Goal: Information Seeking & Learning: Learn about a topic

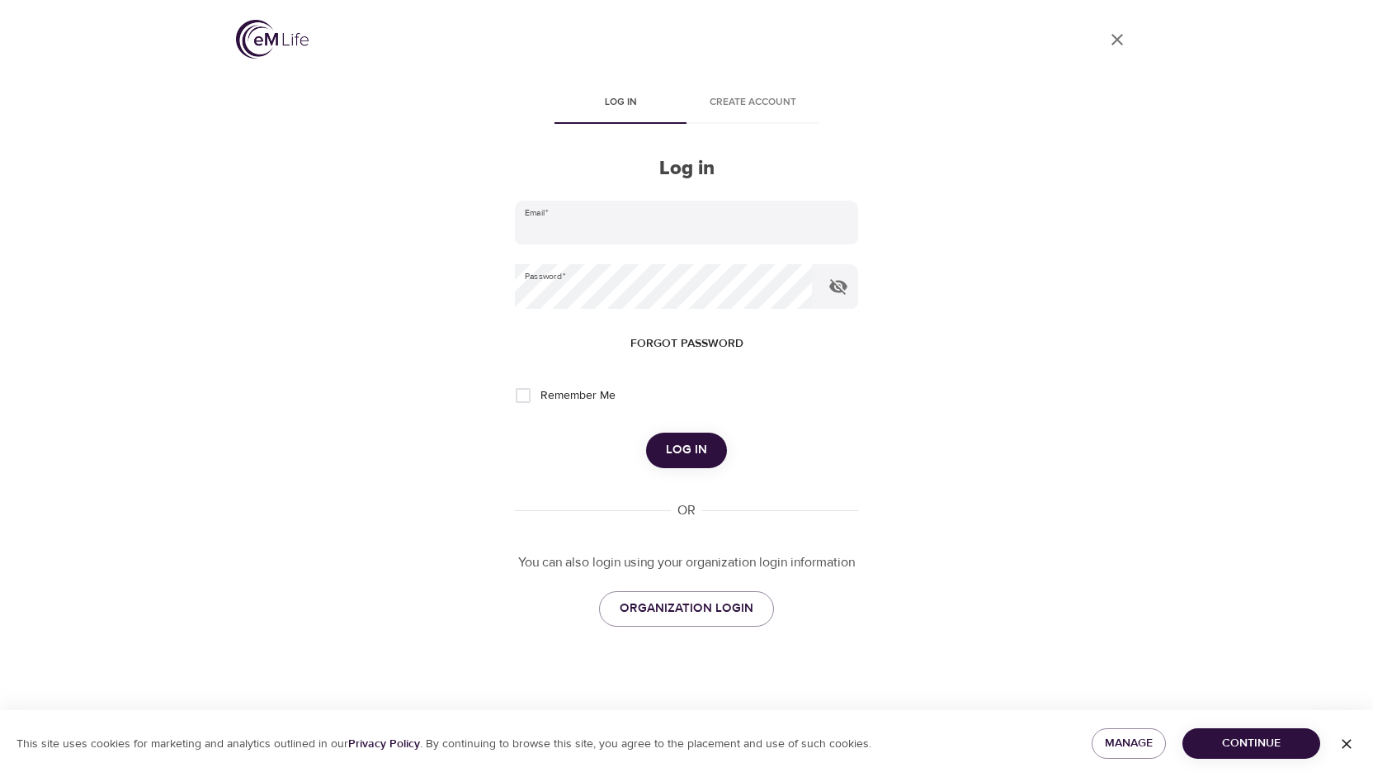
type input "kbaker@wondrhealth.com"
click at [678, 454] on span "Log in" at bounding box center [686, 449] width 41 height 21
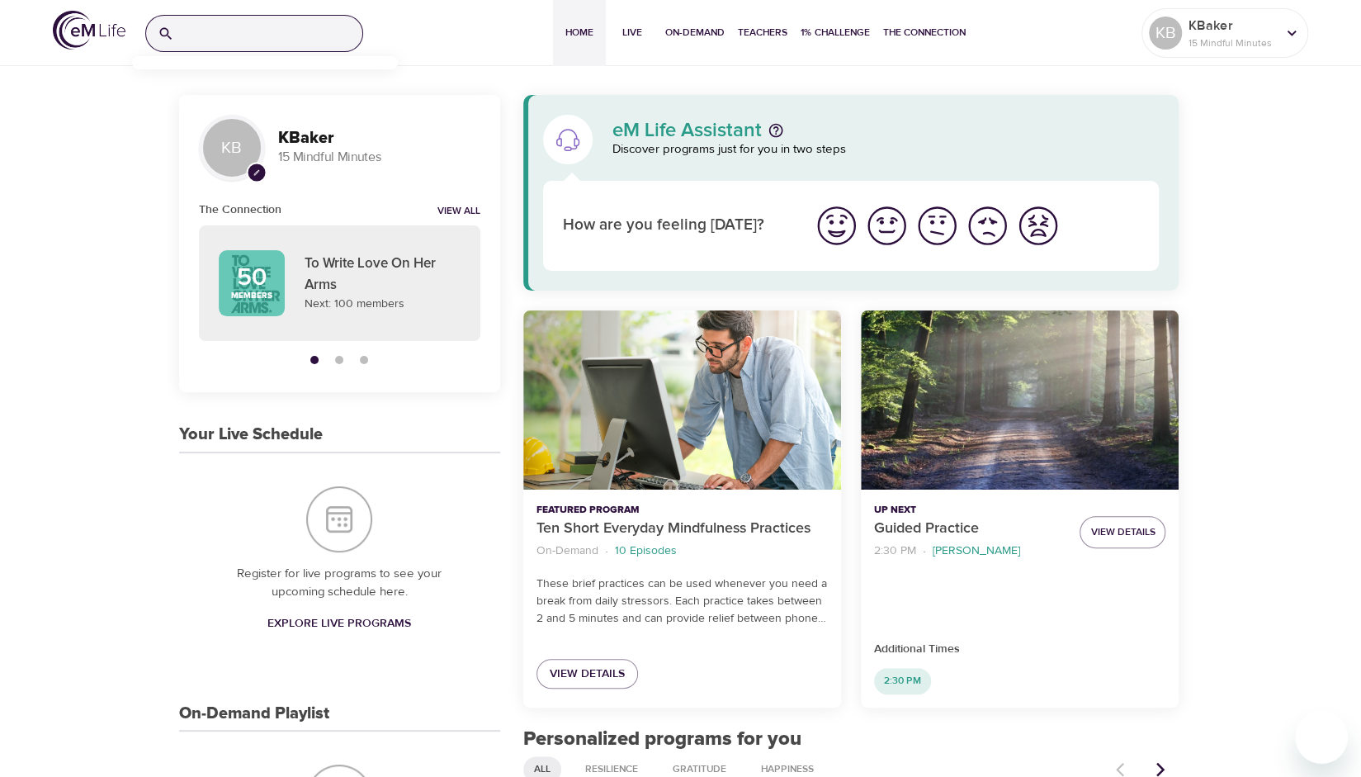
click at [247, 39] on input "search" at bounding box center [272, 33] width 182 height 35
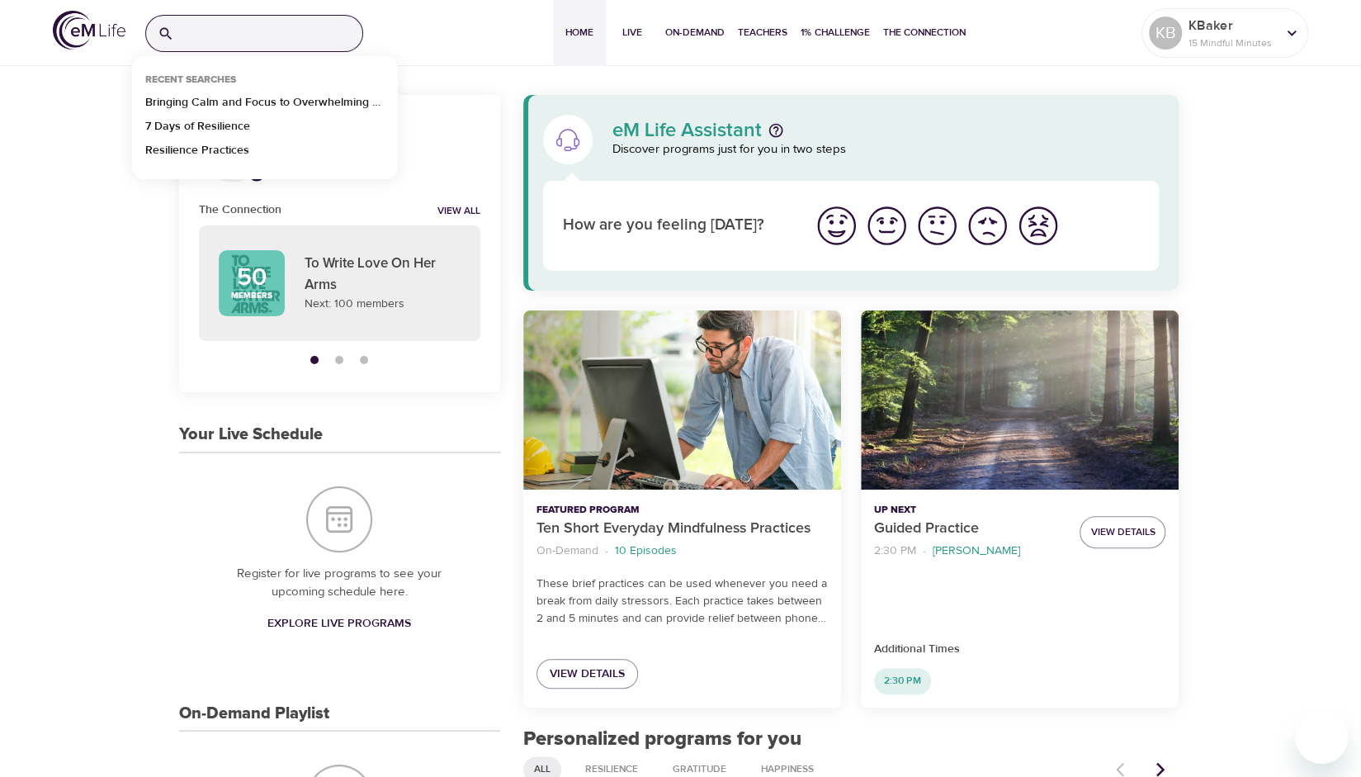
paste input "Gratitude"
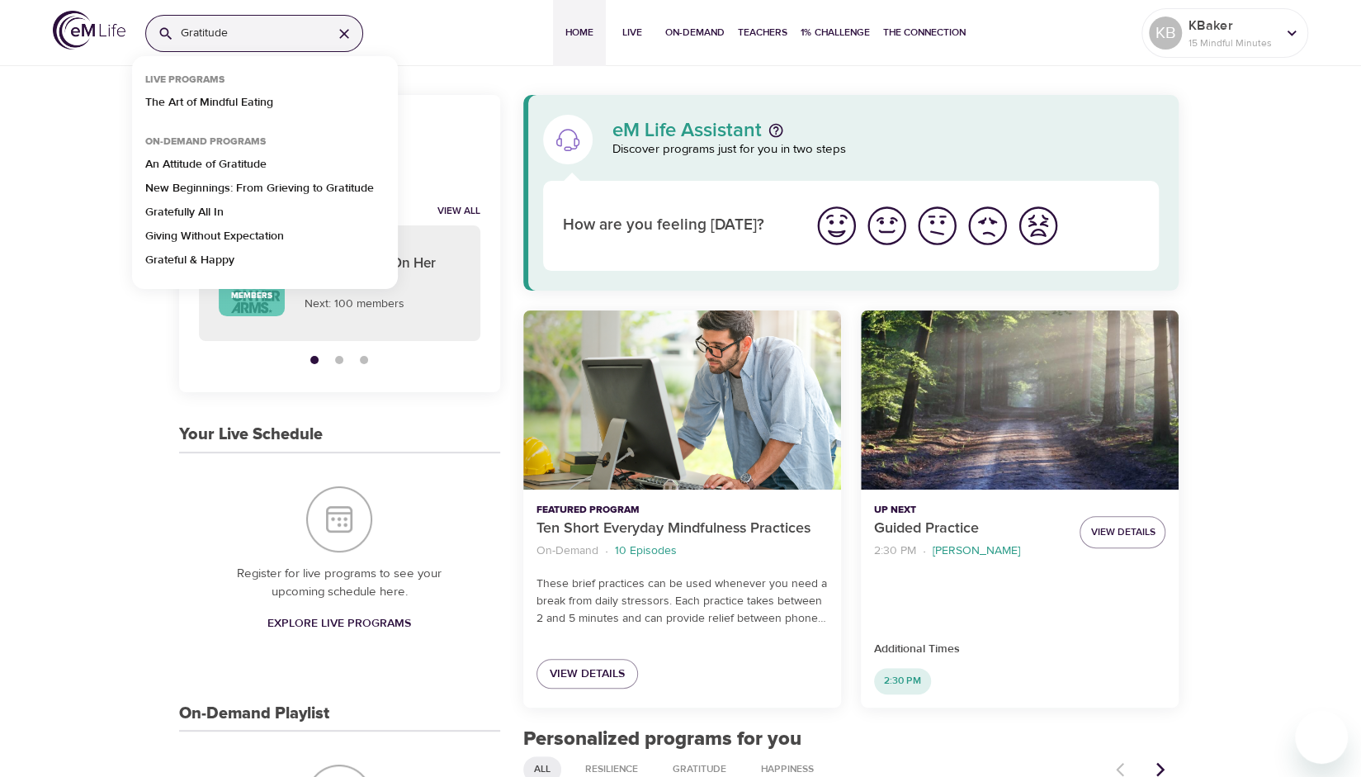
type input "Gratitude"
click at [204, 233] on p "Giving Without Expectation" at bounding box center [214, 240] width 139 height 24
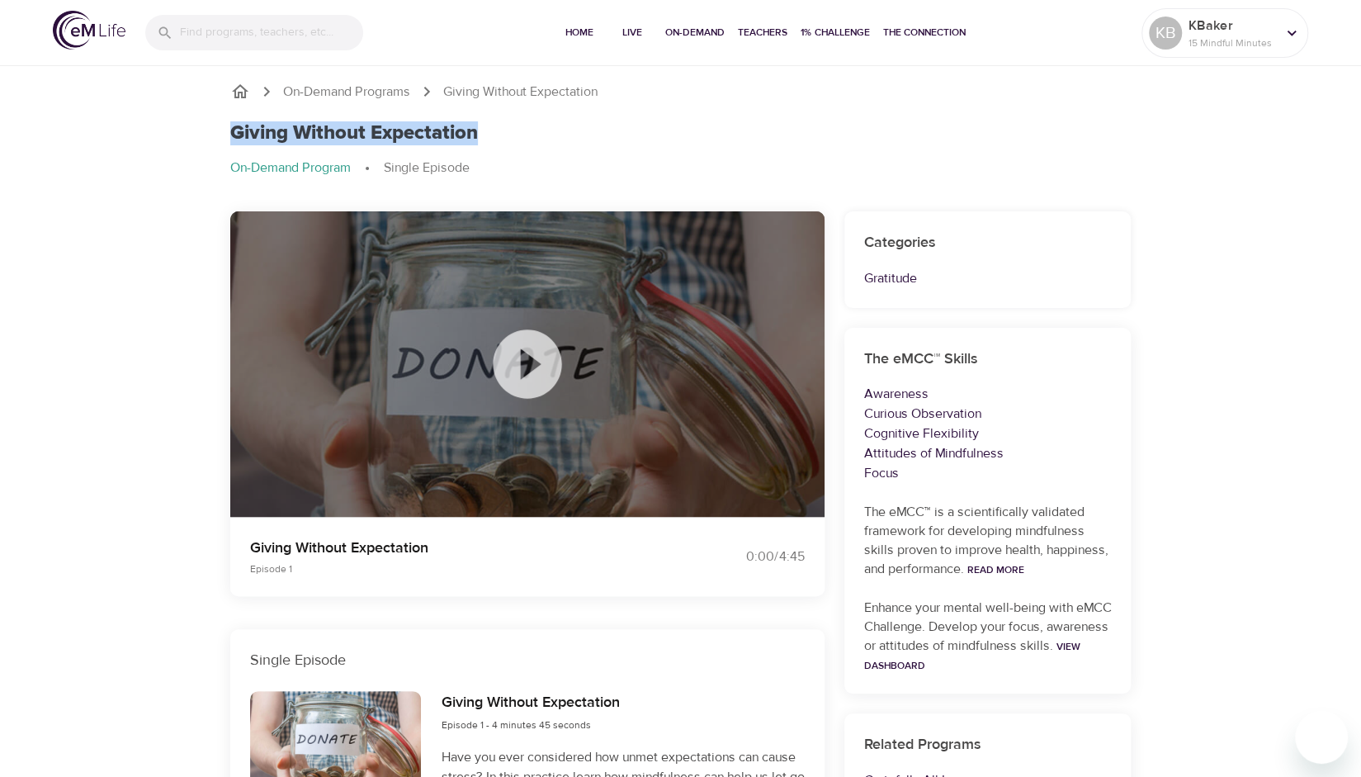
drag, startPoint x: 487, startPoint y: 129, endPoint x: 228, endPoint y: 130, distance: 259.2
click at [228, 130] on div "Giving Without Expectation On-Demand Program Single Episode" at bounding box center [680, 156] width 921 height 90
copy h1 "Giving Without Expectation"
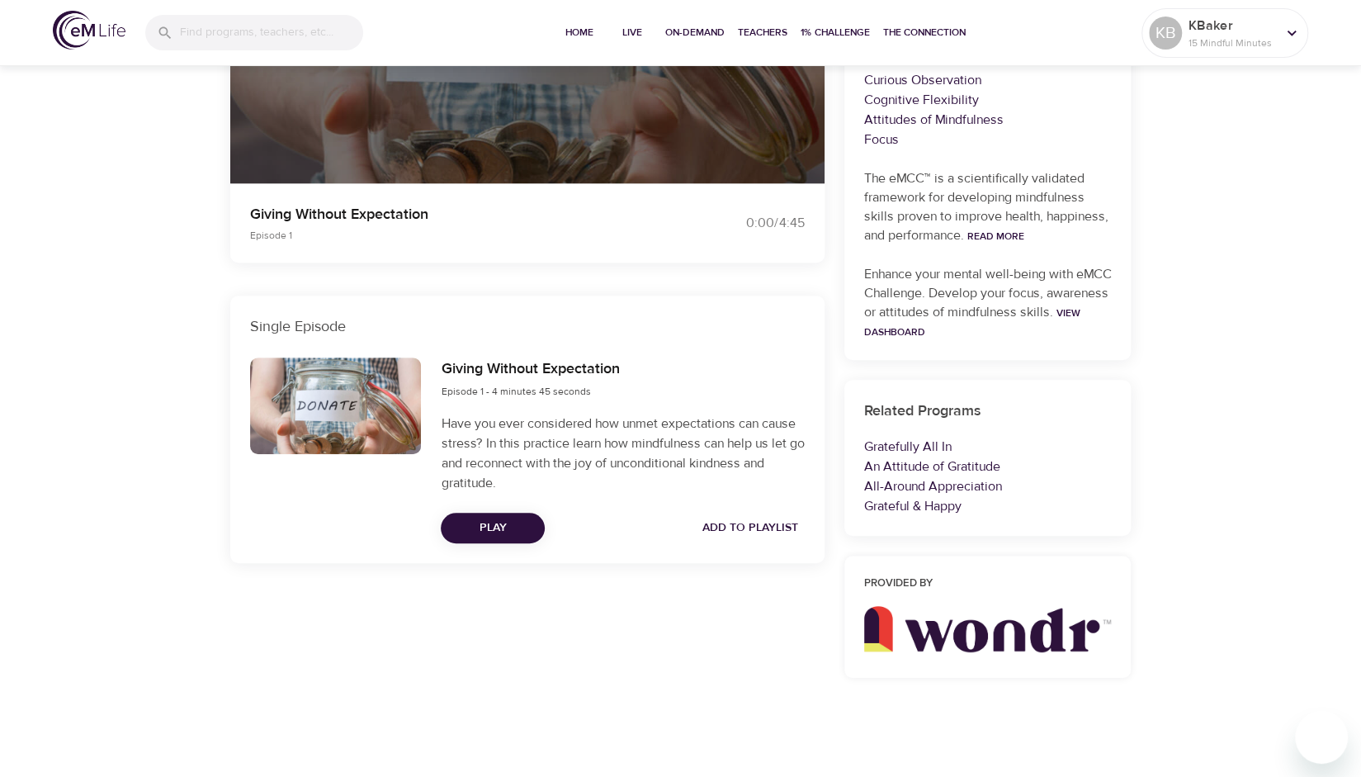
scroll to position [336, 0]
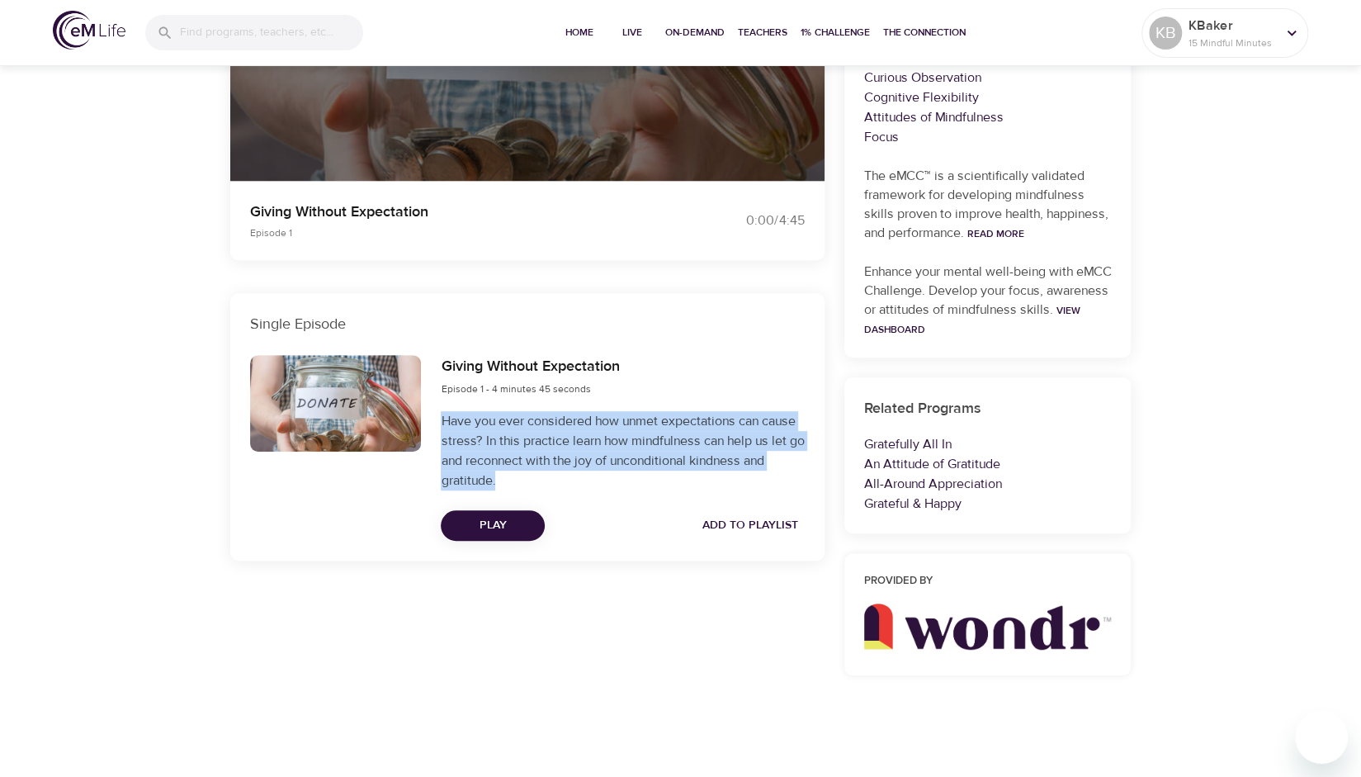
drag, startPoint x: 442, startPoint y: 418, endPoint x: 499, endPoint y: 473, distance: 78.8
click at [499, 473] on p "Have you ever considered how unmet expectations can cause stress? In this pract…" at bounding box center [622, 450] width 363 height 79
copy p "Have you ever considered how unmet expectations can cause stress? In this pract…"
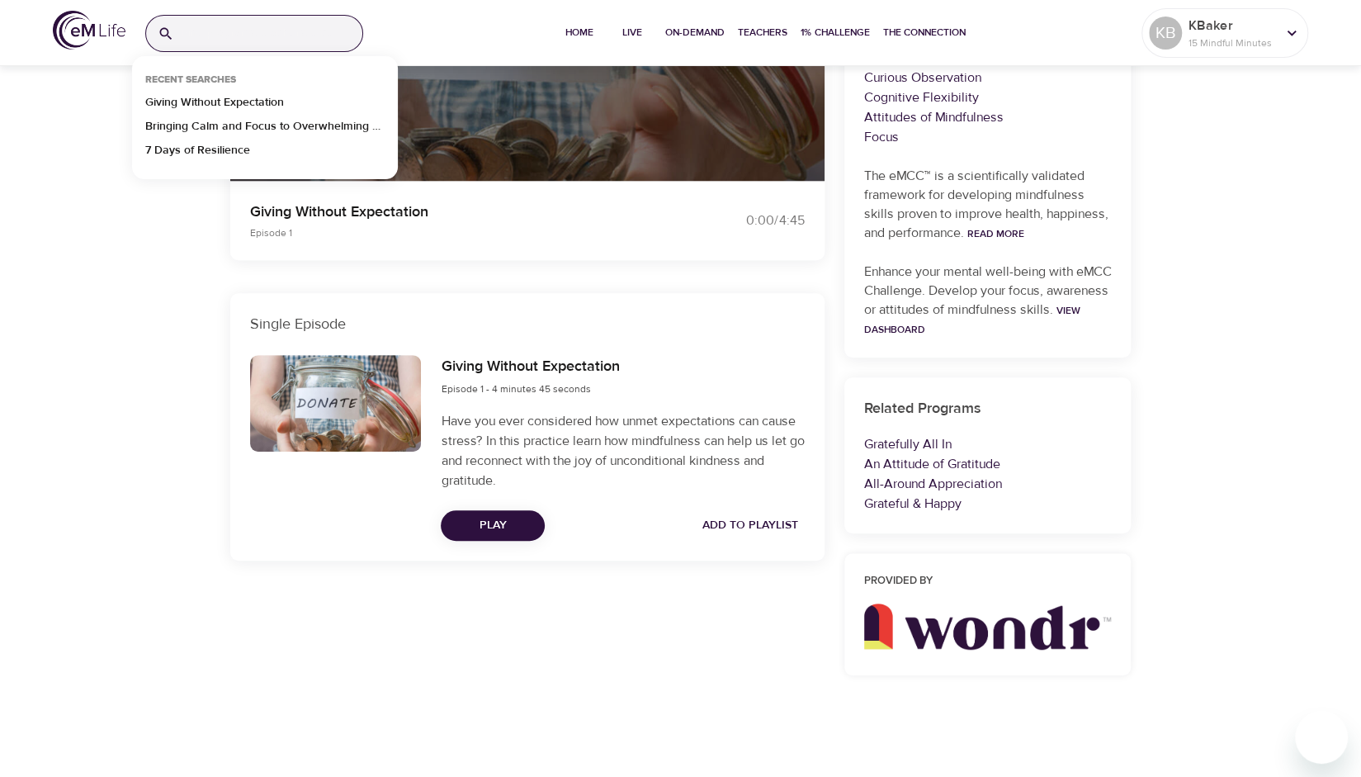
click at [248, 34] on input "search" at bounding box center [272, 33] width 182 height 35
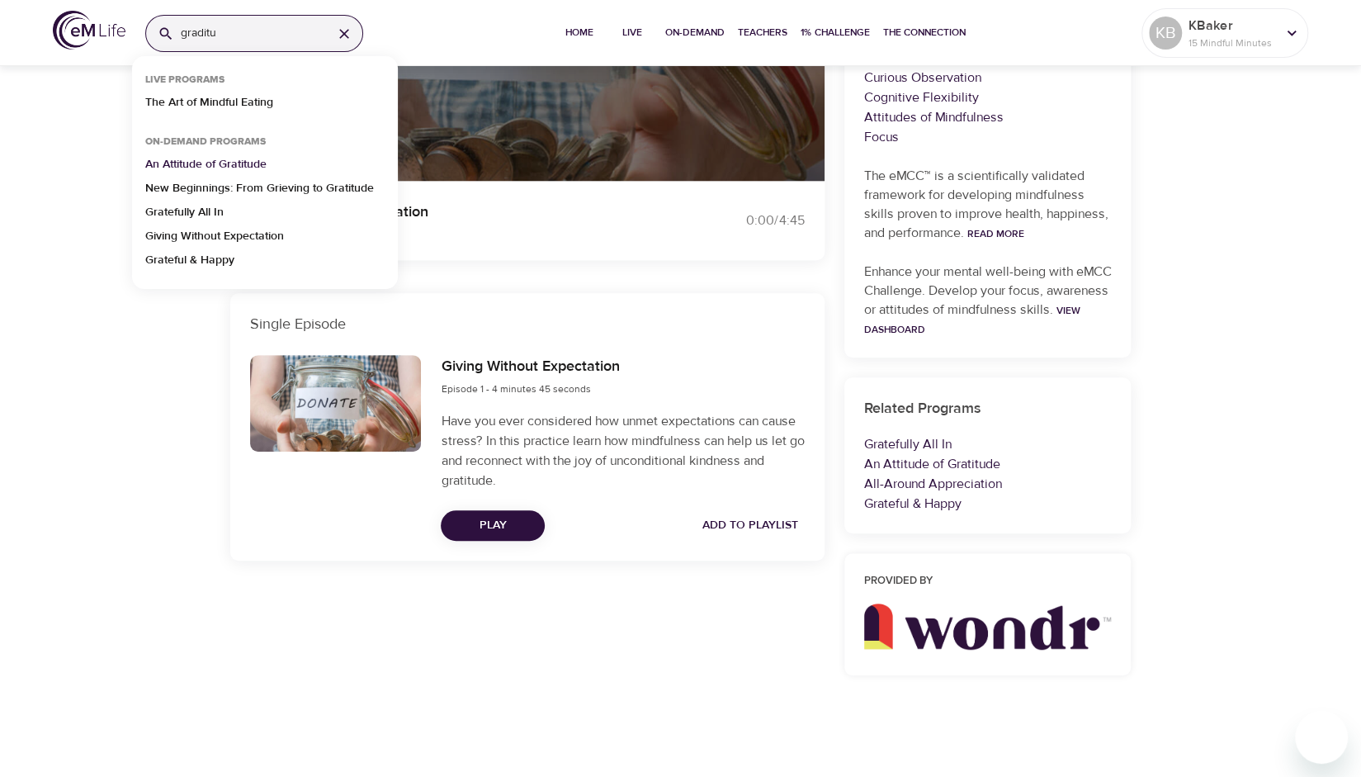
type input "graditu"
click at [239, 161] on p "An Attitude of Gratitude" at bounding box center [205, 168] width 121 height 24
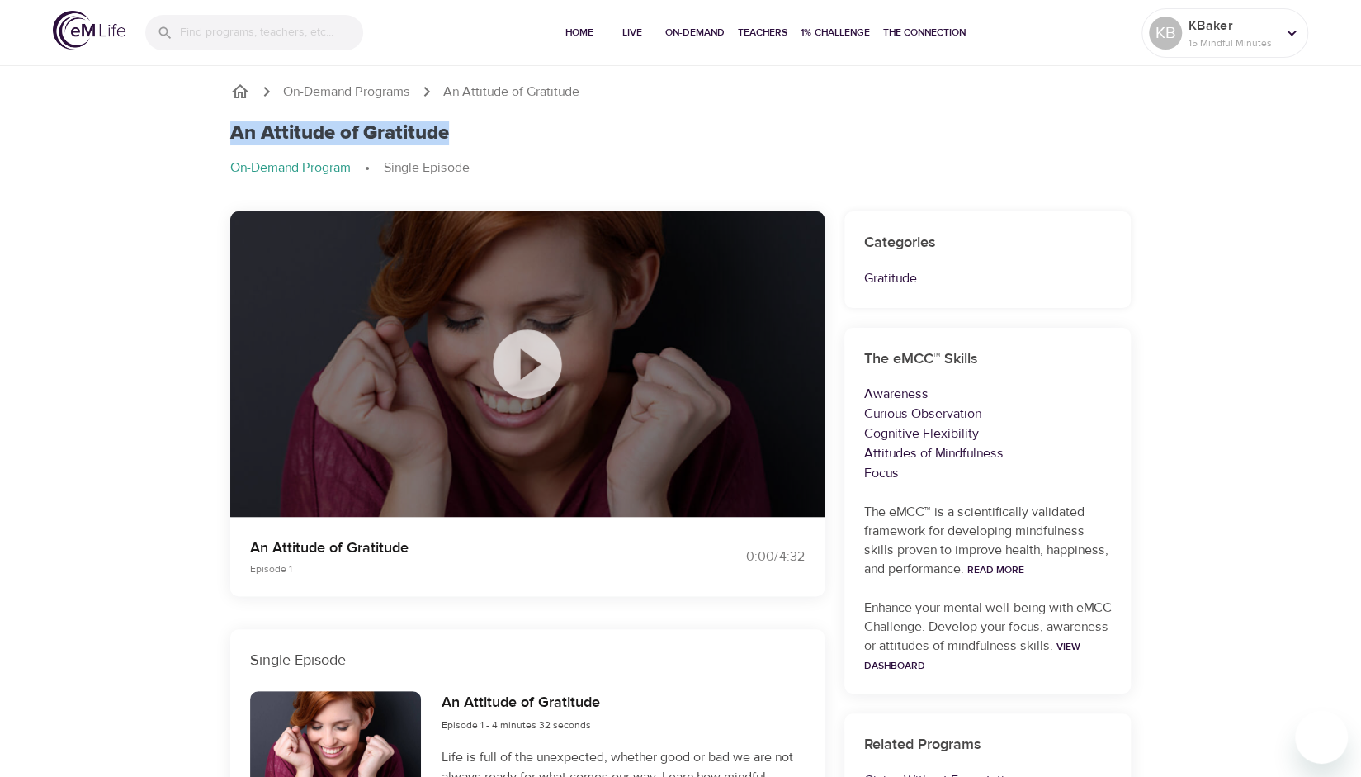
drag, startPoint x: 437, startPoint y: 136, endPoint x: 234, endPoint y: 134, distance: 202.2
click at [234, 134] on div "An Attitude of Gratitude" at bounding box center [680, 133] width 901 height 24
click at [234, 134] on h1 "An Attitude of Gratitude" at bounding box center [339, 133] width 219 height 24
drag, startPoint x: 451, startPoint y: 133, endPoint x: 185, endPoint y: 140, distance: 265.9
click at [185, 140] on div "On-Demand Programs An Attitude of Gratitude An Attitude of Gratitude On-Demand …" at bounding box center [680, 588] width 1361 height 1052
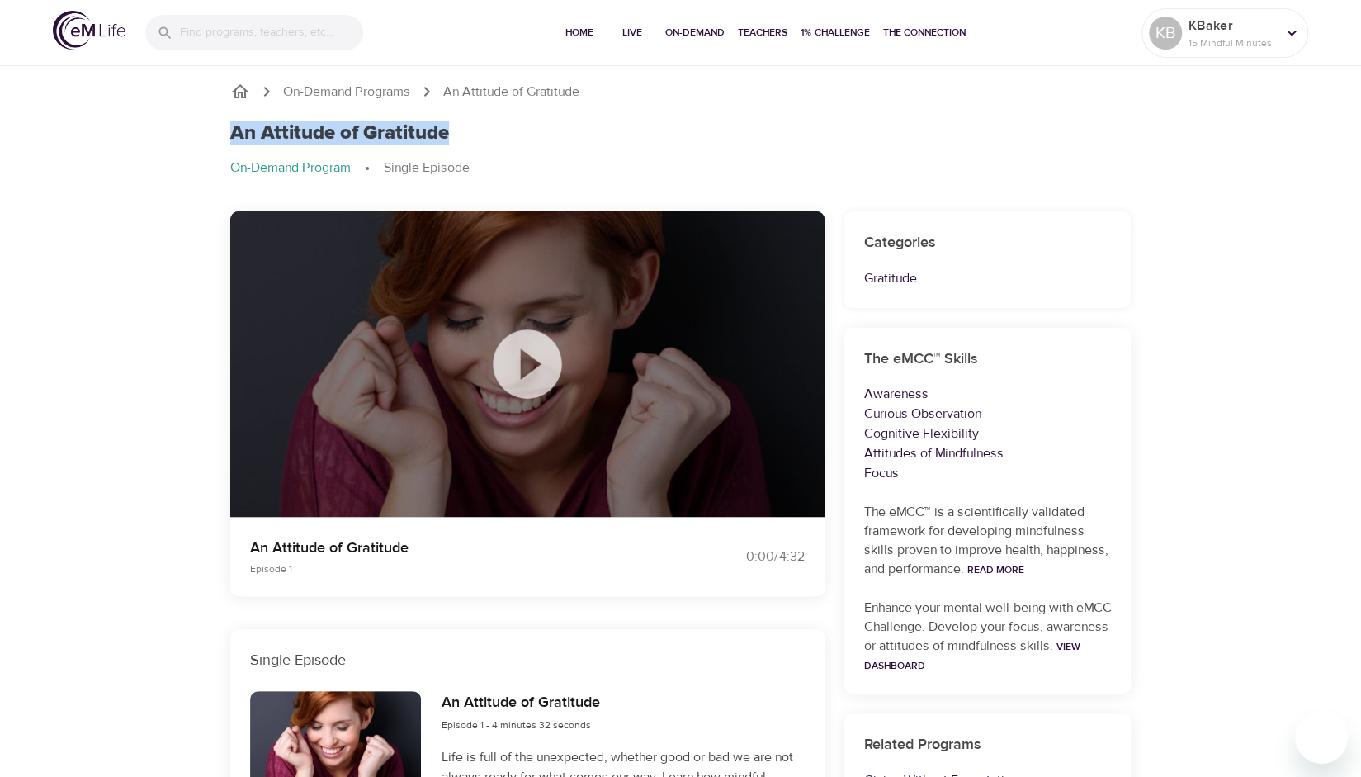
copy h1 "An Attitude of Gratitude"
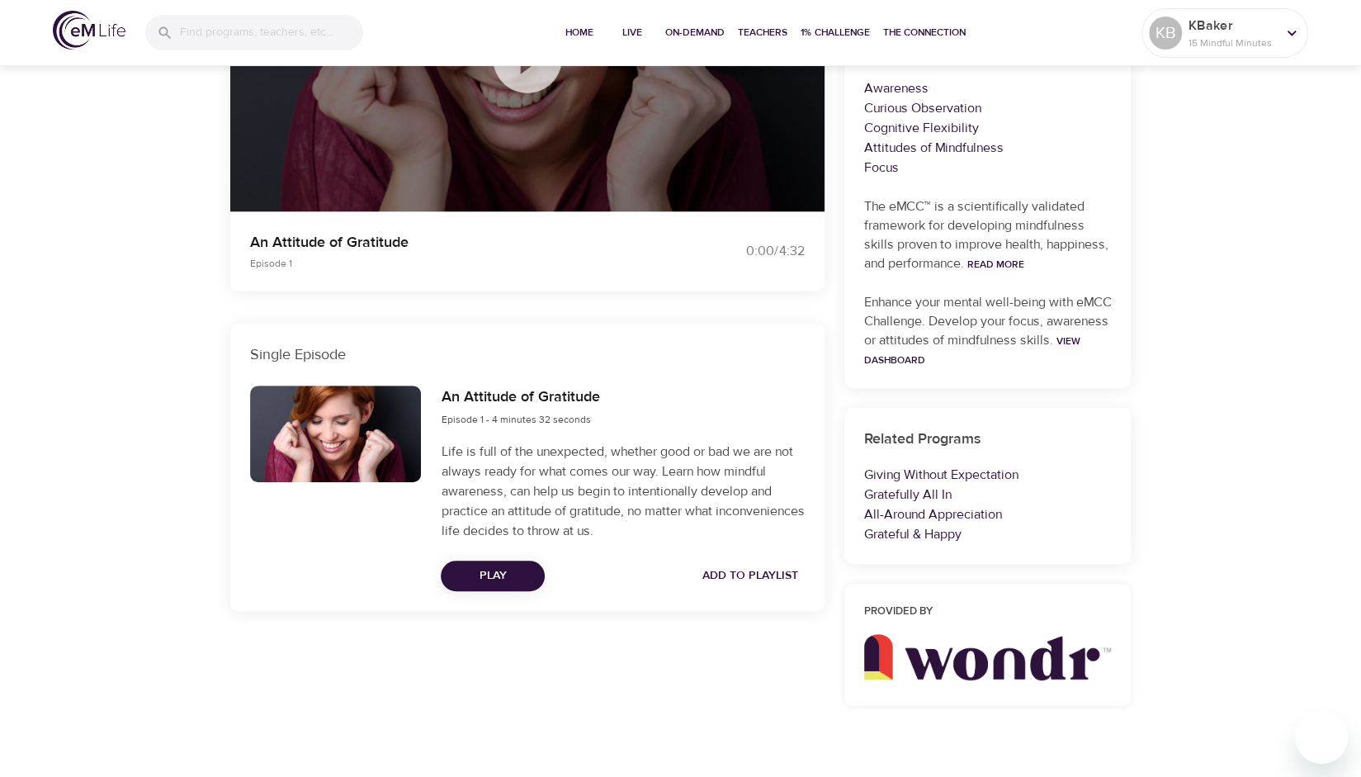
scroll to position [336, 0]
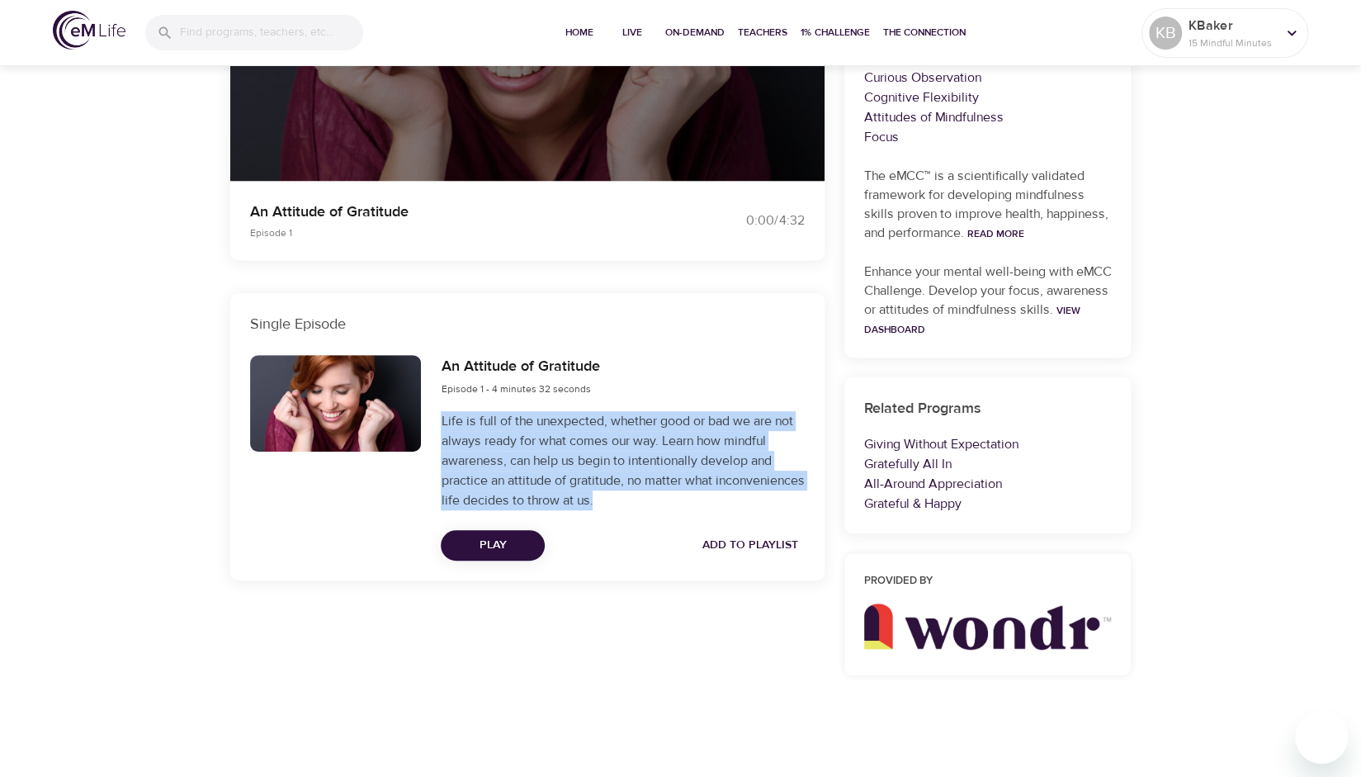
drag, startPoint x: 441, startPoint y: 418, endPoint x: 702, endPoint y: 496, distance: 272.1
click at [702, 496] on p "Life is full of the unexpected, whether good or bad we are not always ready for…" at bounding box center [622, 460] width 363 height 99
copy p "Life is full of the unexpected, whether good or bad we are not always ready for…"
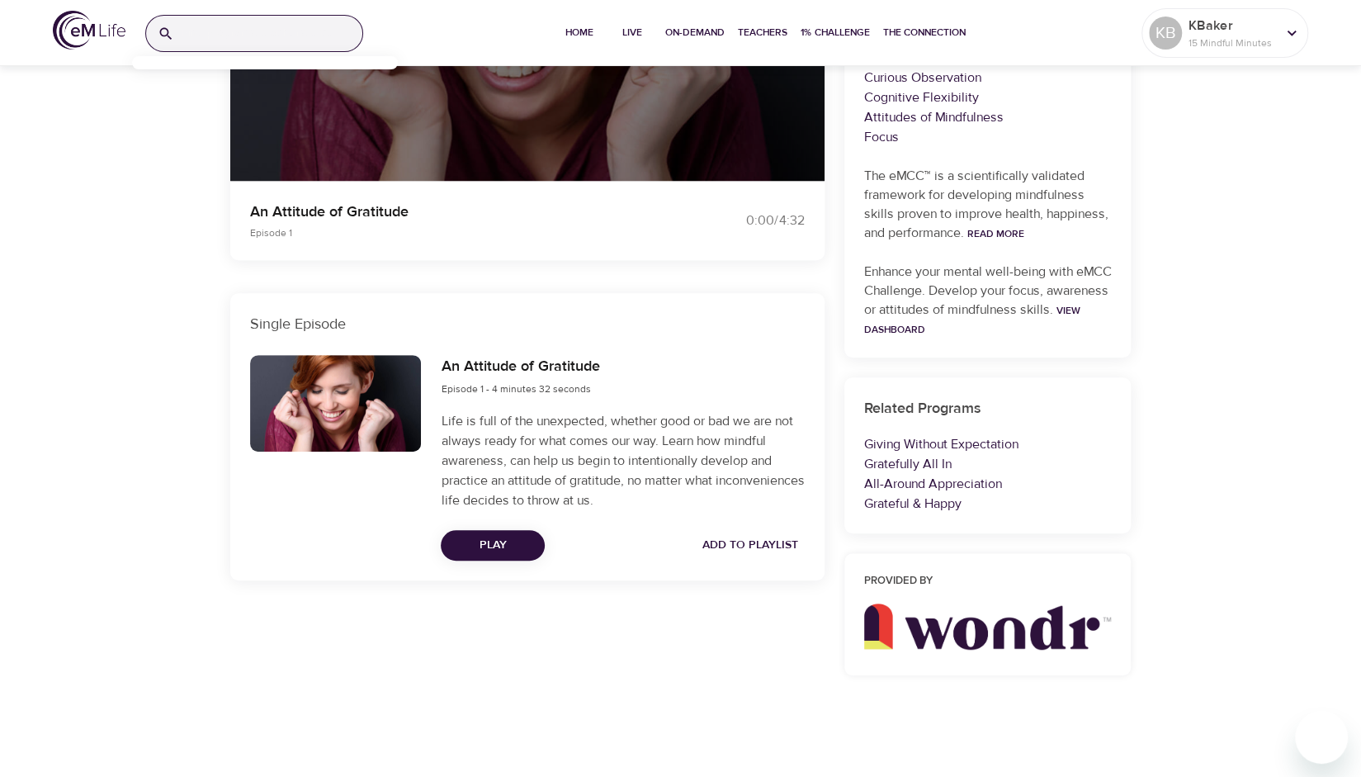
click at [292, 35] on input "search" at bounding box center [272, 33] width 182 height 35
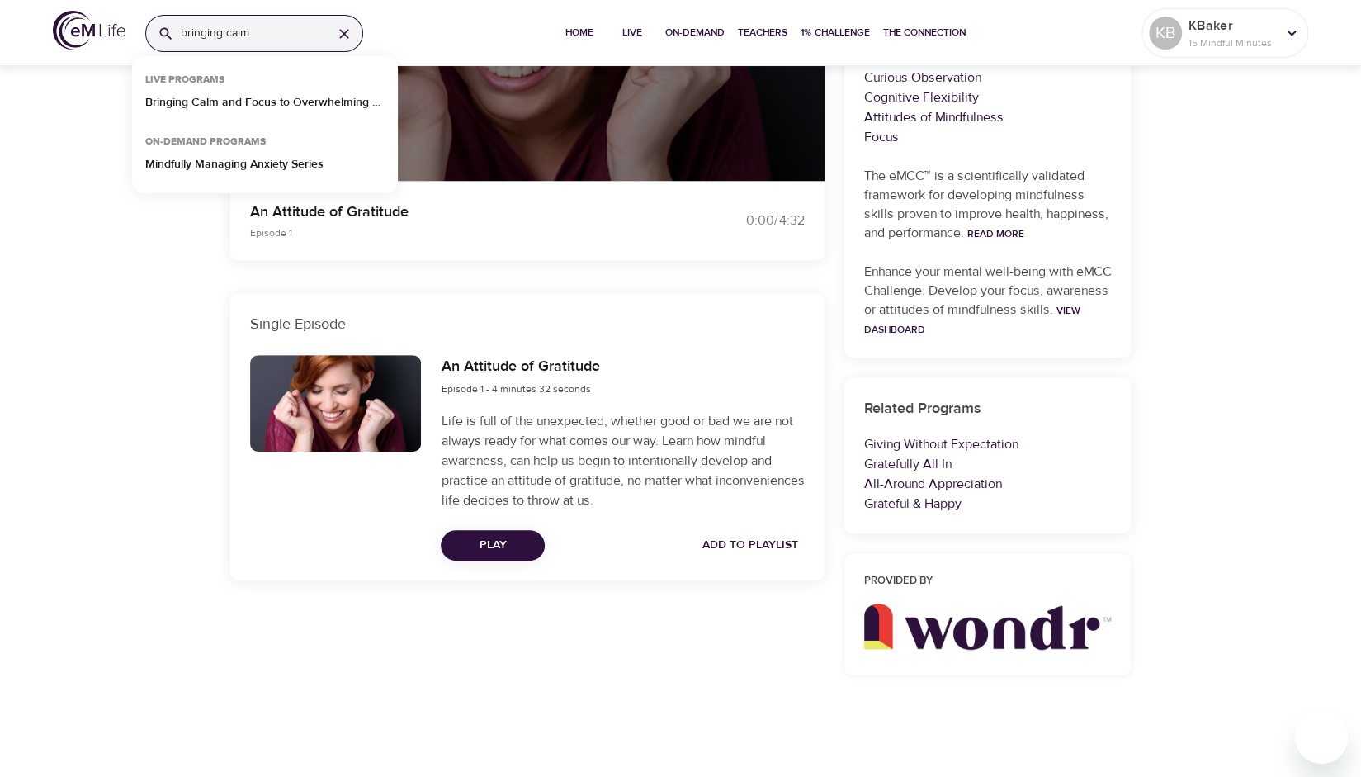
type input "bringing calm"
click at [289, 90] on div "Live Programs" at bounding box center [265, 81] width 266 height 25
click at [289, 97] on p "Bringing Calm and Focus to Overwhelming Situations" at bounding box center [264, 106] width 239 height 24
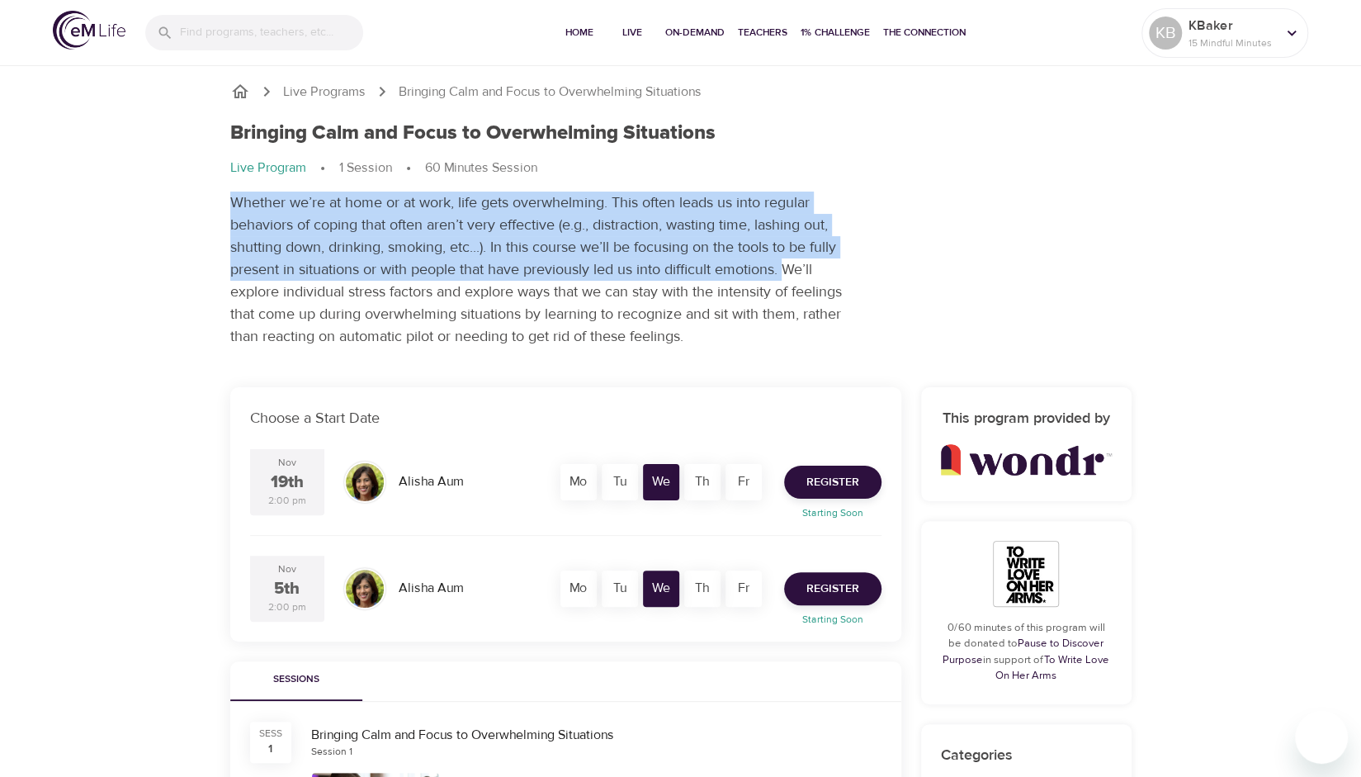
drag, startPoint x: 229, startPoint y: 201, endPoint x: 789, endPoint y: 268, distance: 563.7
click at [789, 268] on p "Whether we’re at home or at work, life gets overwhelming. This often leads us i…" at bounding box center [539, 269] width 619 height 156
copy p "Whether we’re at home or at work, life gets overwhelming. This often leads us i…"
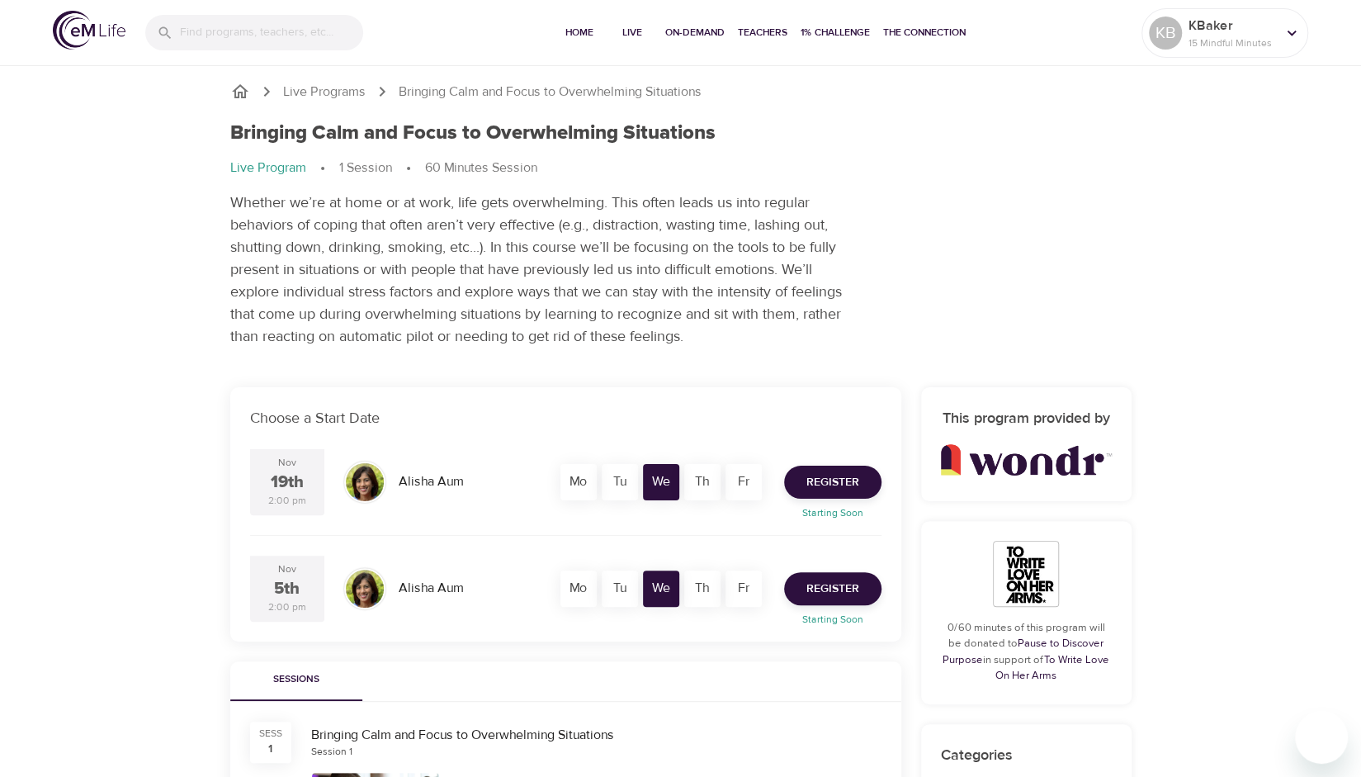
click at [725, 138] on div "Bringing Calm and Focus to Overwhelming Situations" at bounding box center [680, 133] width 901 height 24
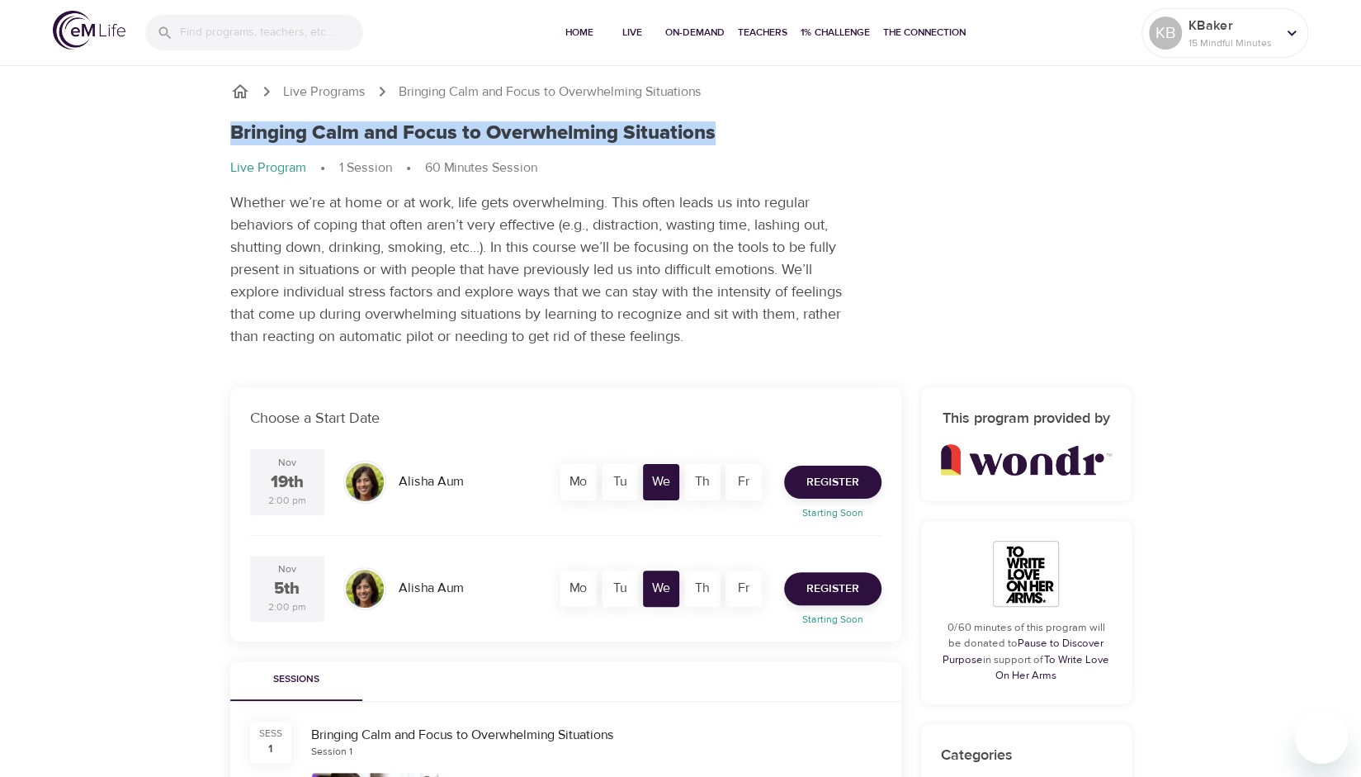
drag, startPoint x: 729, startPoint y: 130, endPoint x: 231, endPoint y: 131, distance: 497.7
click at [231, 131] on div "Bringing Calm and Focus to Overwhelming Situations" at bounding box center [680, 133] width 901 height 24
copy h1 "Bringing Calm and Focus to Overwhelming Situations"
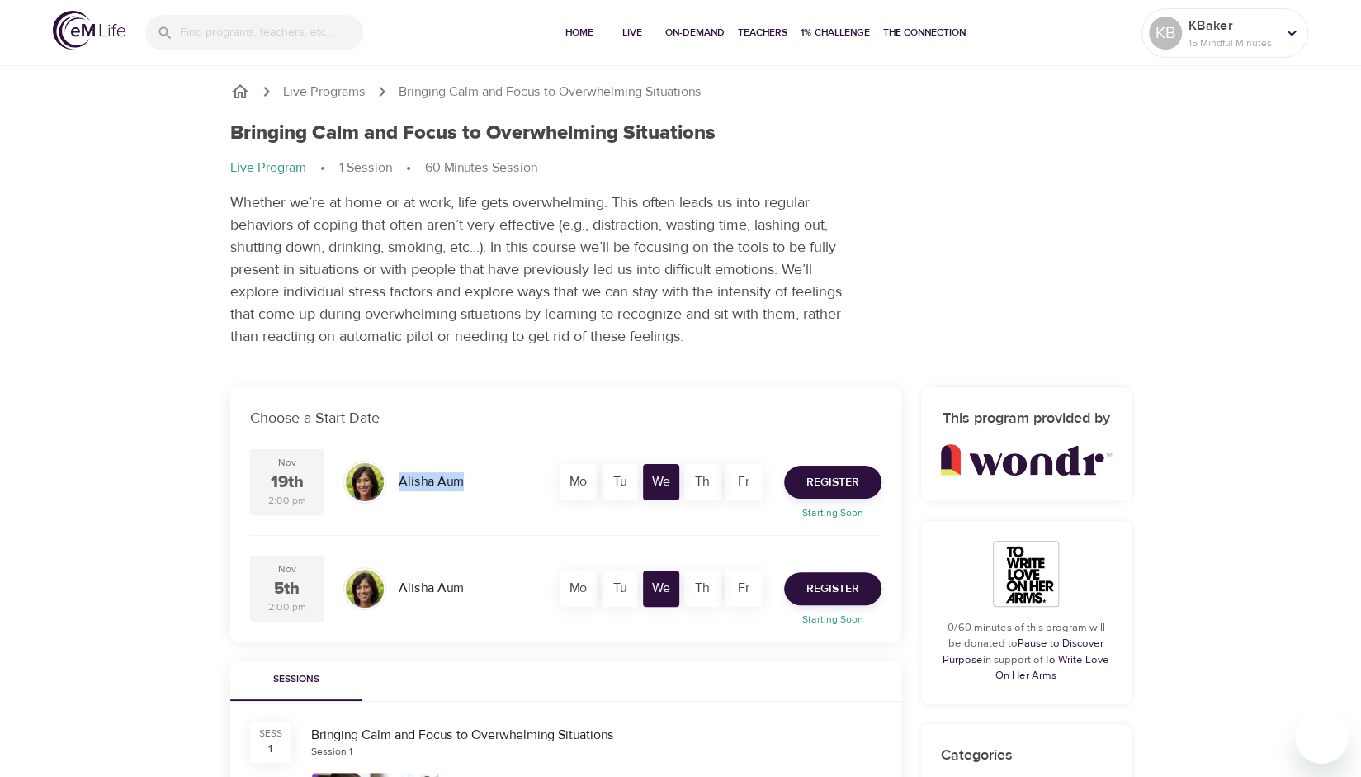
drag, startPoint x: 475, startPoint y: 484, endPoint x: 398, endPoint y: 489, distance: 77.7
click at [398, 489] on div "Alisha Aum" at bounding box center [468, 482] width 153 height 32
copy div "Alisha Aum"
